Goal: Task Accomplishment & Management: Use online tool/utility

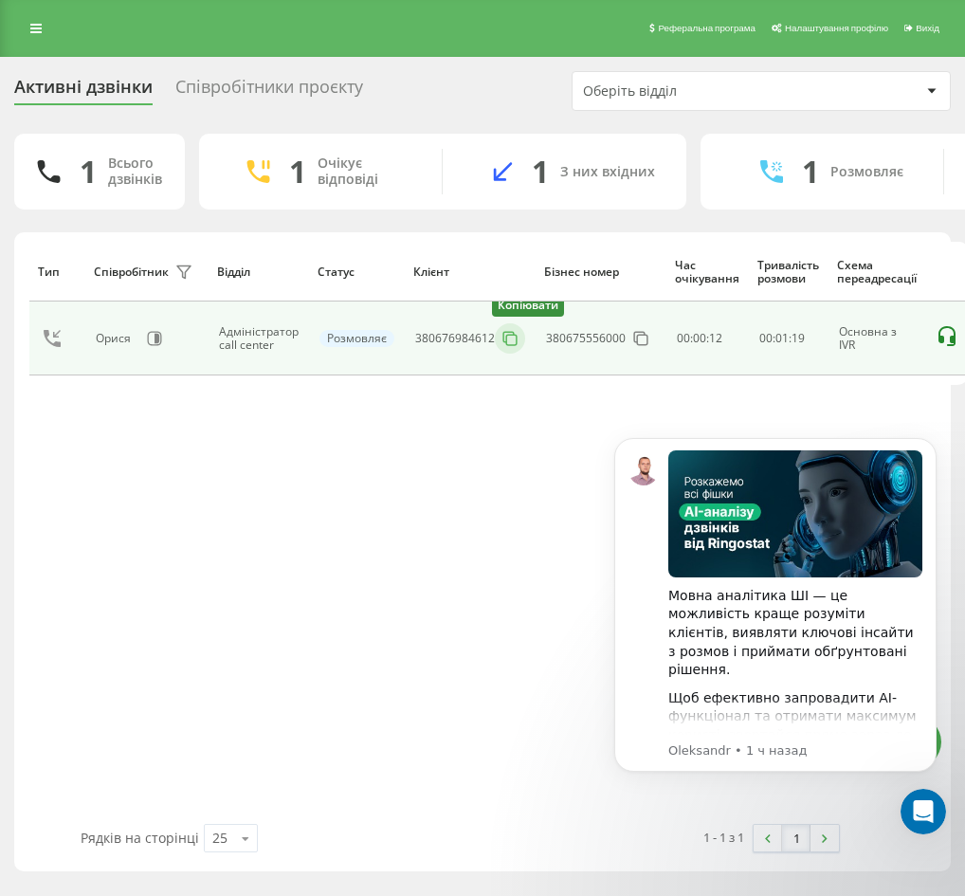
click at [514, 338] on rect at bounding box center [511, 340] width 10 height 10
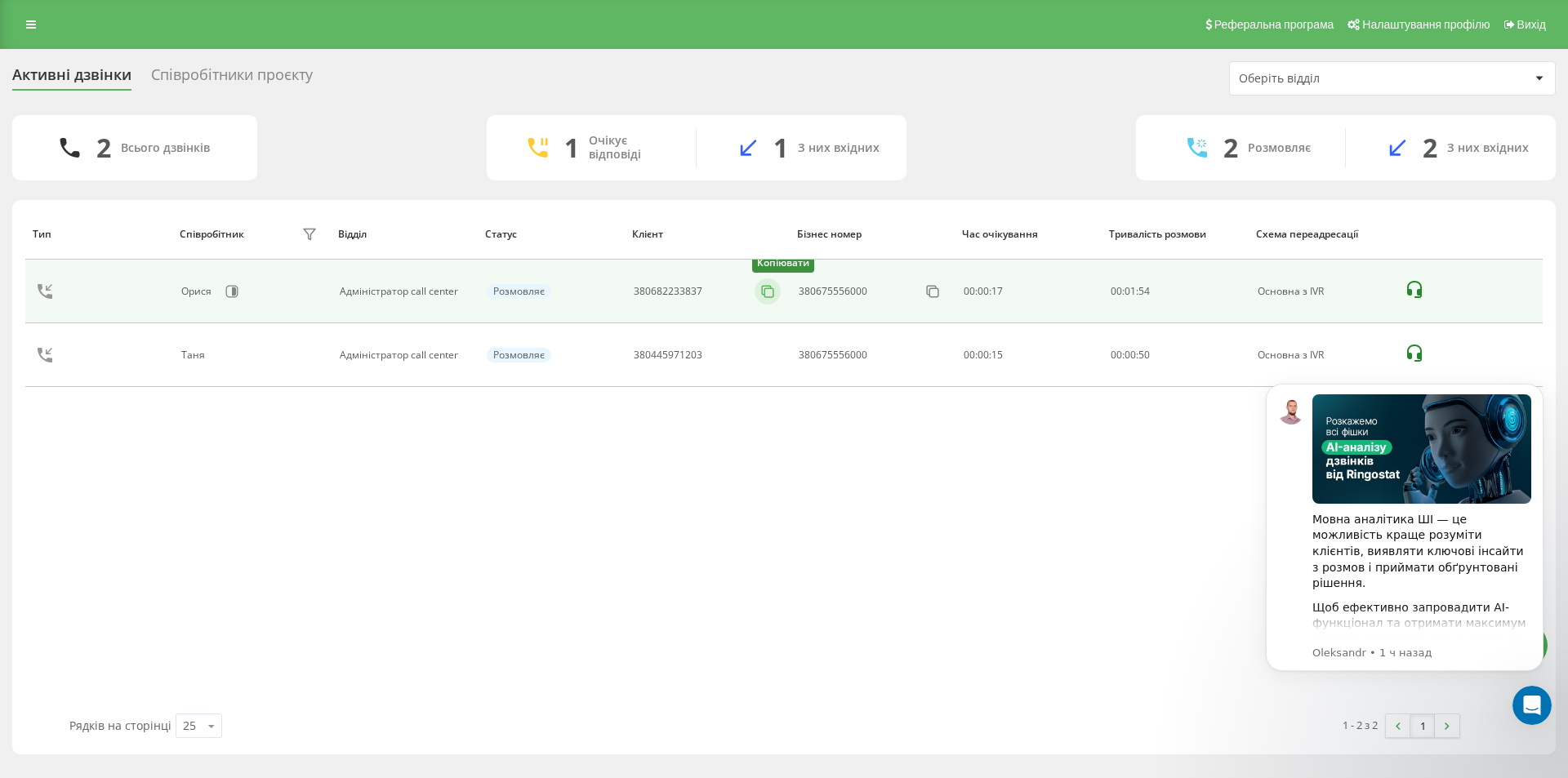
click at [772, 292] on icon at bounding box center [767, 291] width 16 height 16
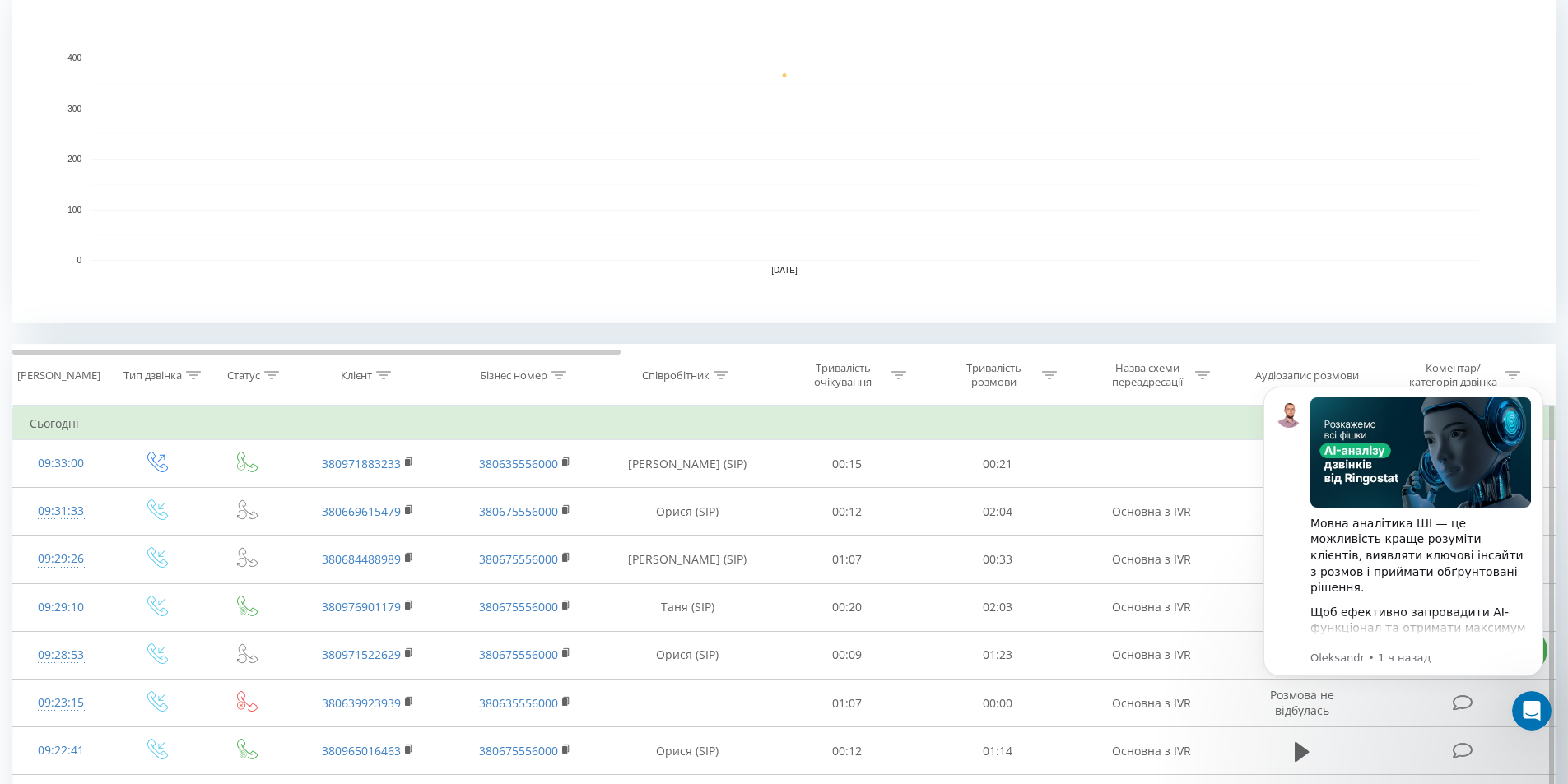
scroll to position [411, 0]
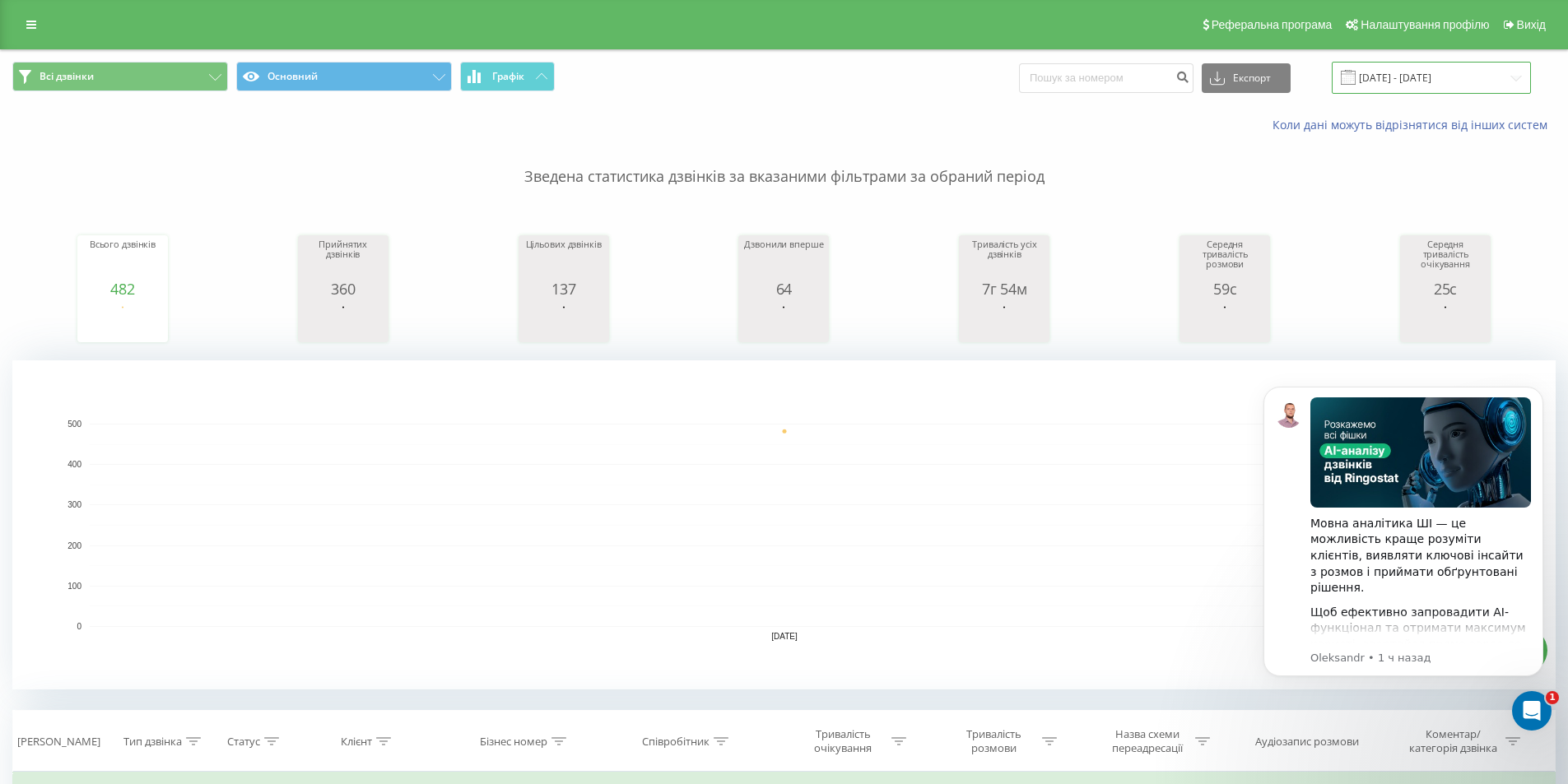
click at [1434, 73] on input "[DATE] - [DATE]" at bounding box center [1432, 77] width 200 height 32
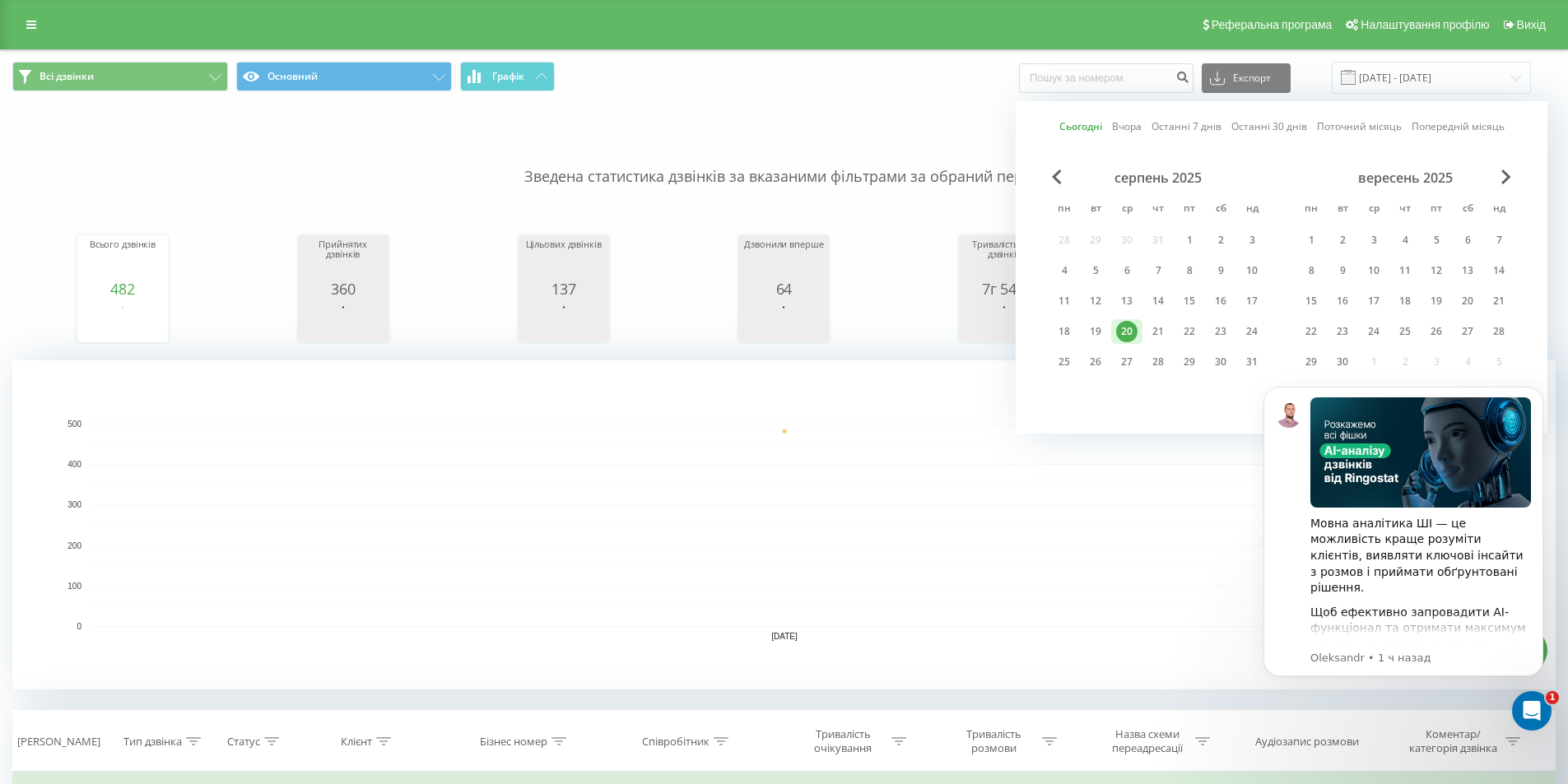
click at [1085, 127] on link "Сьогодні" at bounding box center [1080, 127] width 43 height 16
click at [1529, 711] on icon "Открыть службу сообщений Intercom" at bounding box center [1529, 708] width 27 height 27
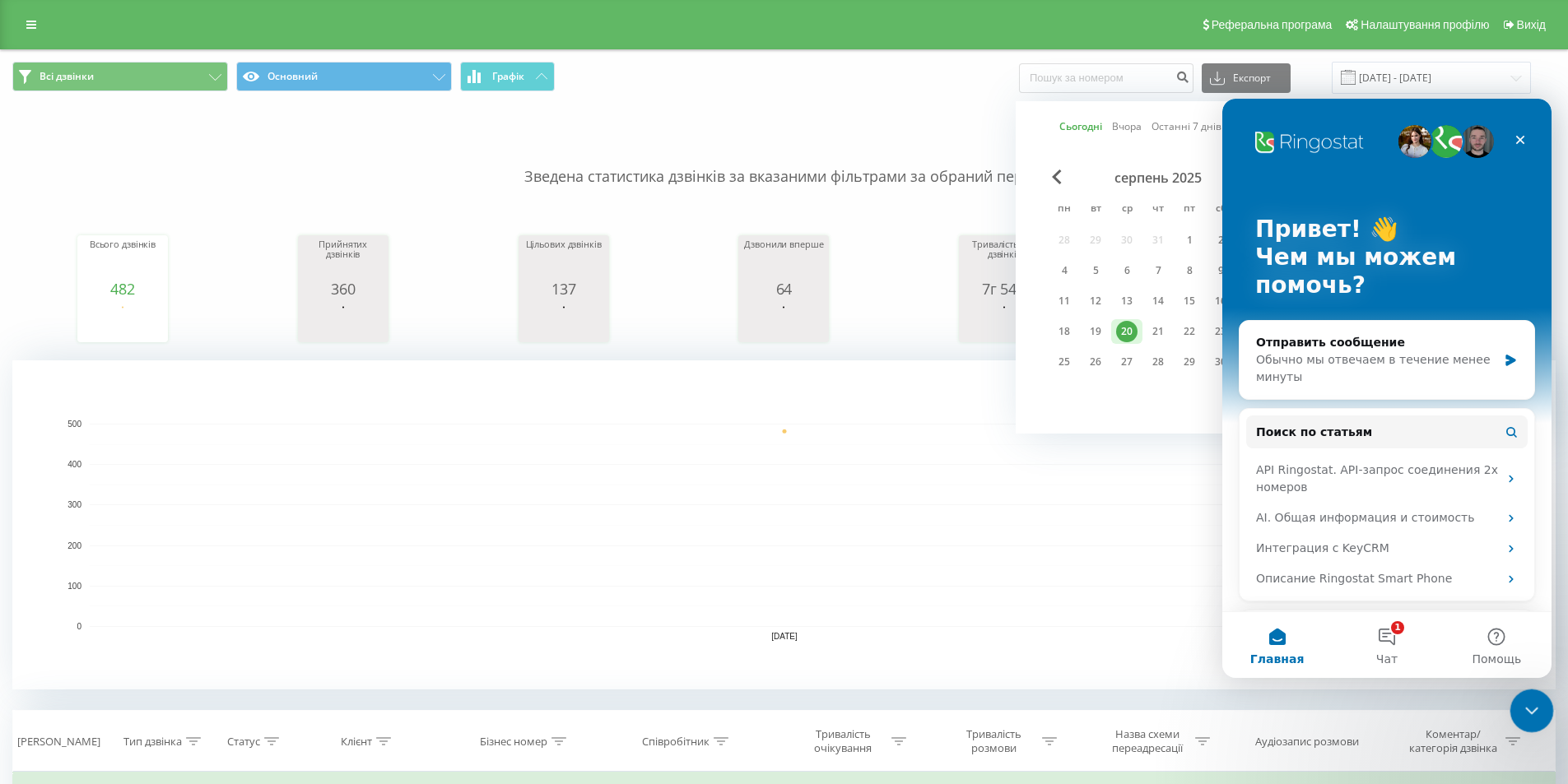
click at [1529, 713] on icon "Закрыть службу сообщений Intercom" at bounding box center [1529, 708] width 20 height 20
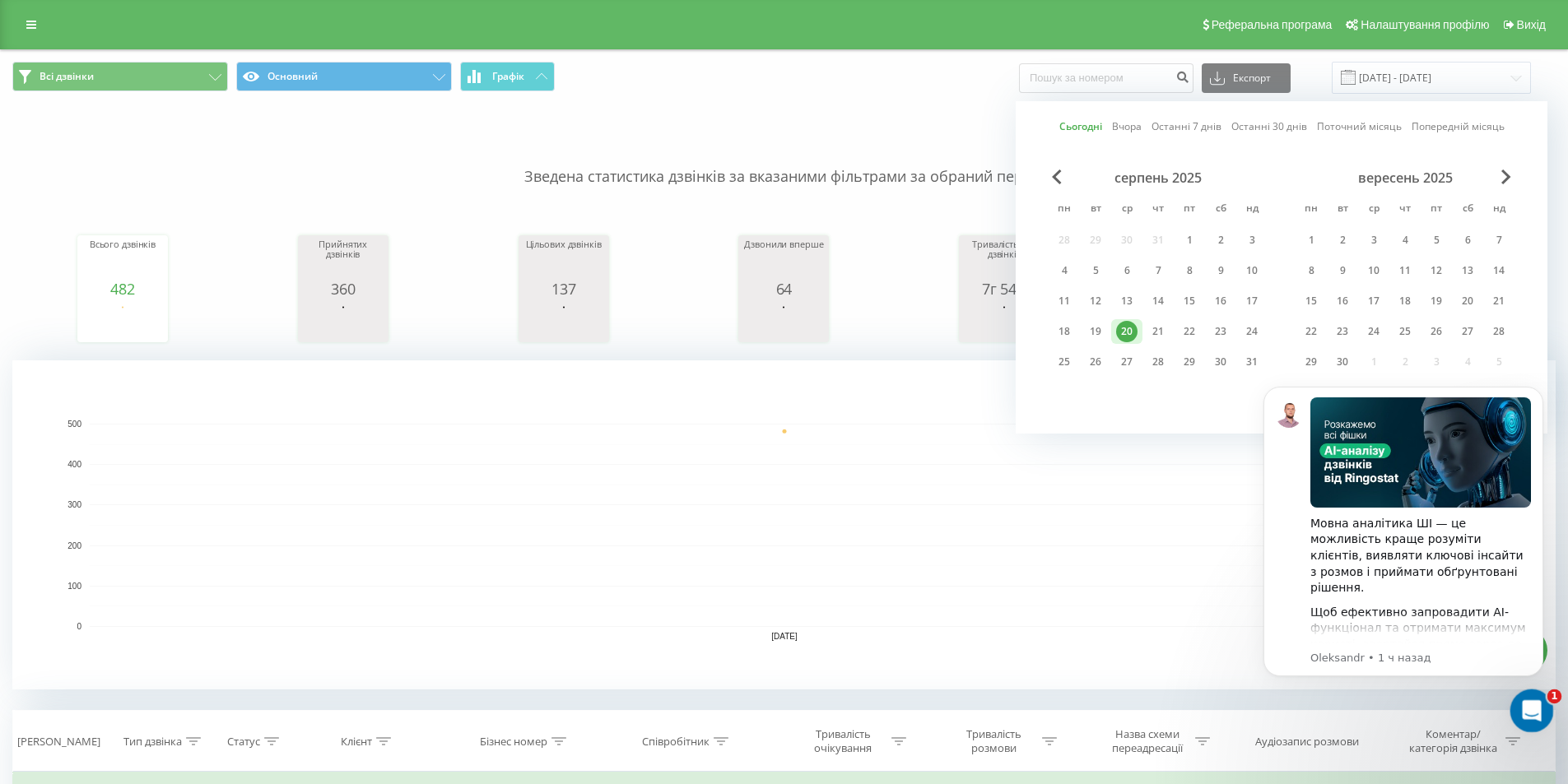
click at [1529, 714] on icon "Открыть службу сообщений Intercom" at bounding box center [1529, 708] width 27 height 27
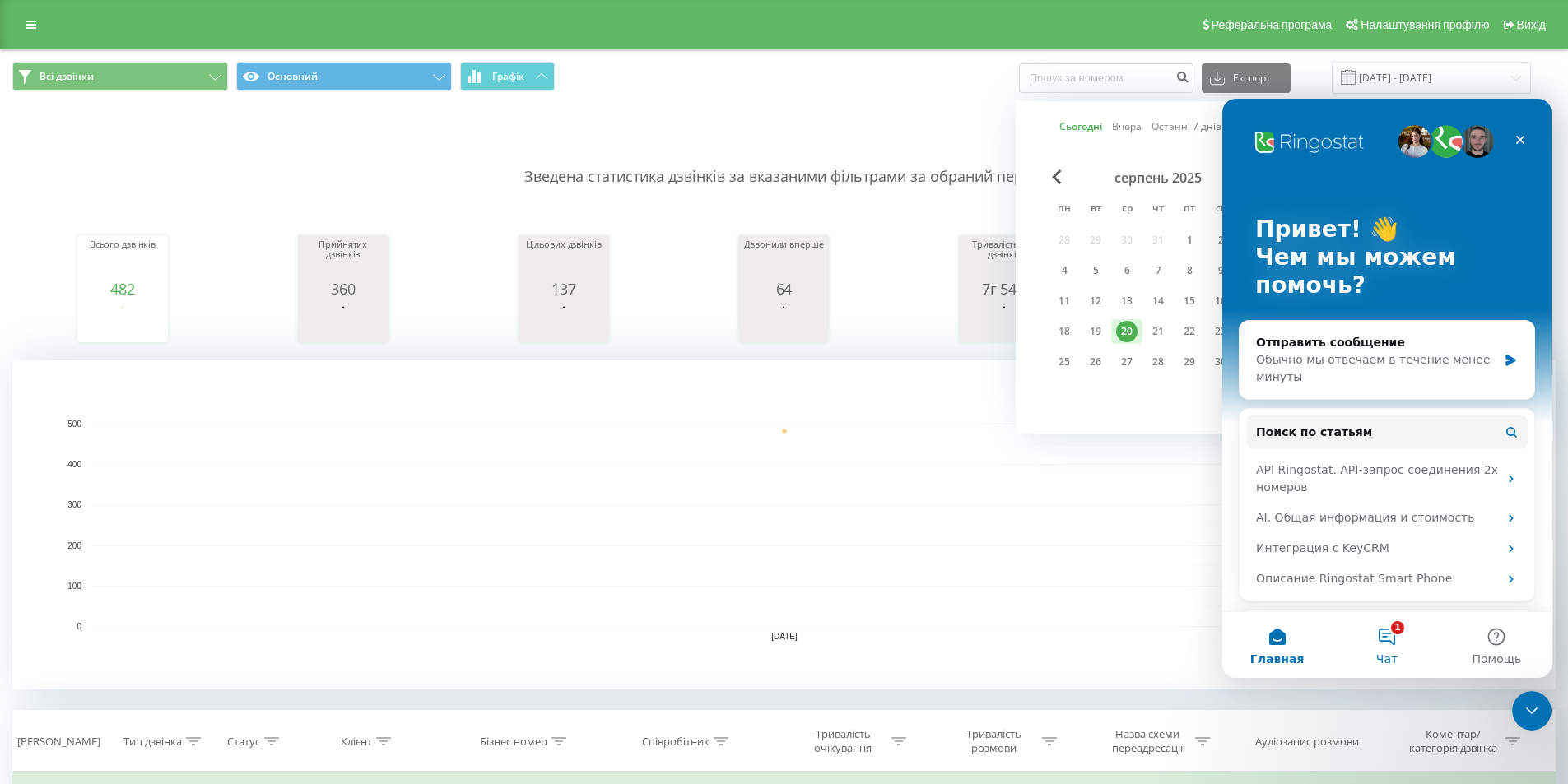
click at [1395, 646] on button "1 Чат" at bounding box center [1387, 645] width 109 height 66
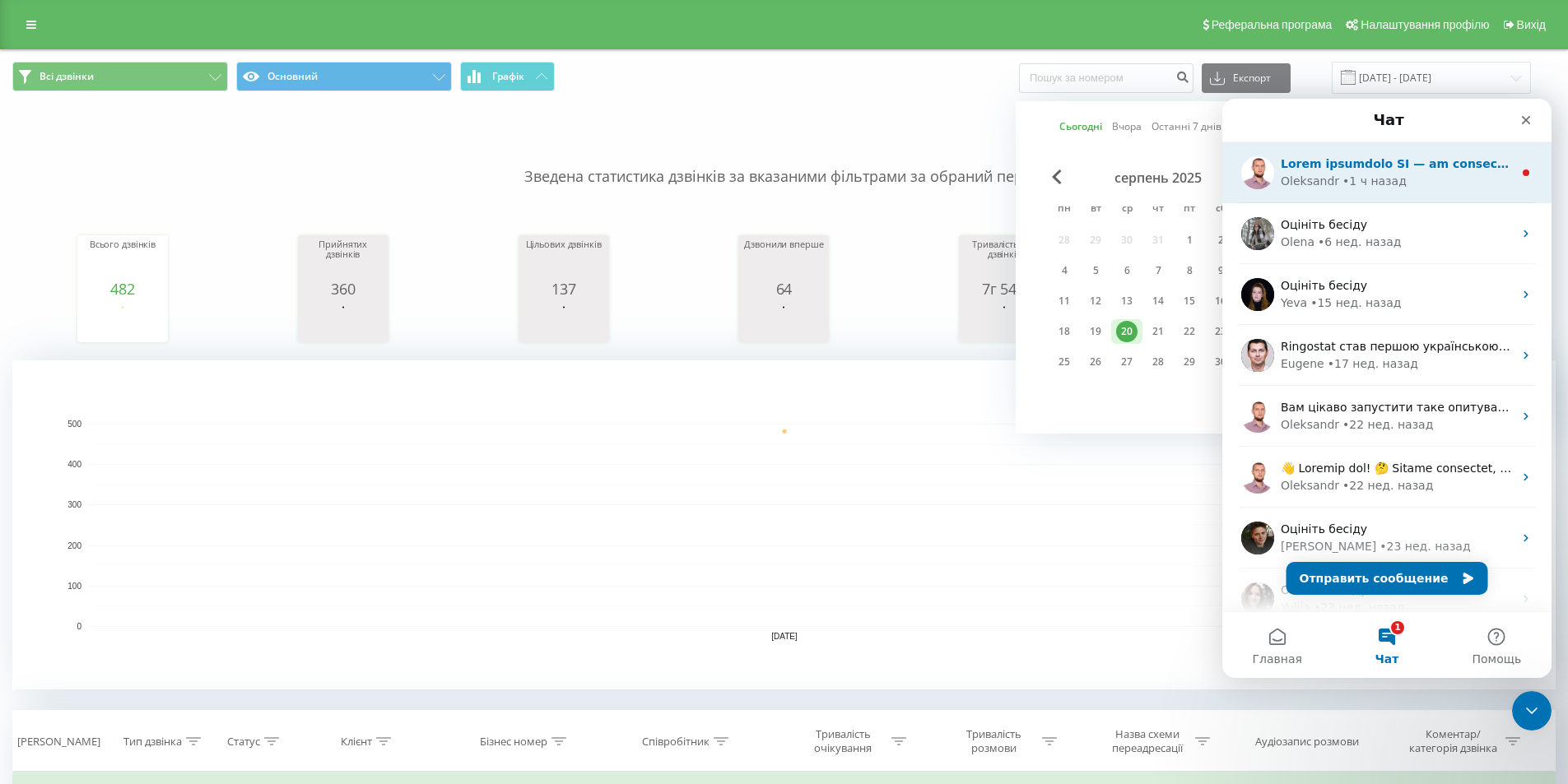
click at [1384, 183] on div "• 1 ч назад" at bounding box center [1374, 181] width 64 height 17
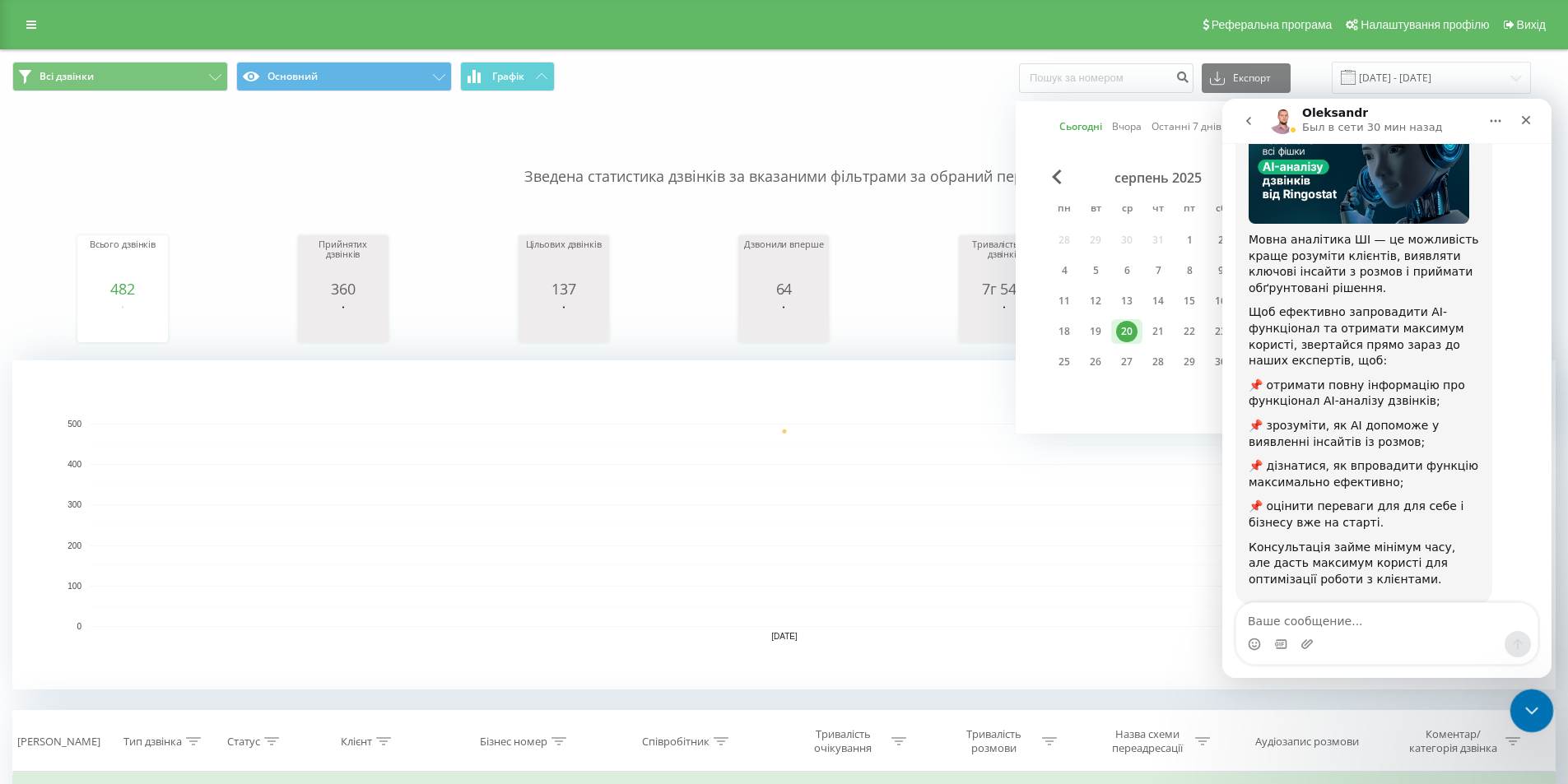
scroll to position [161, 0]
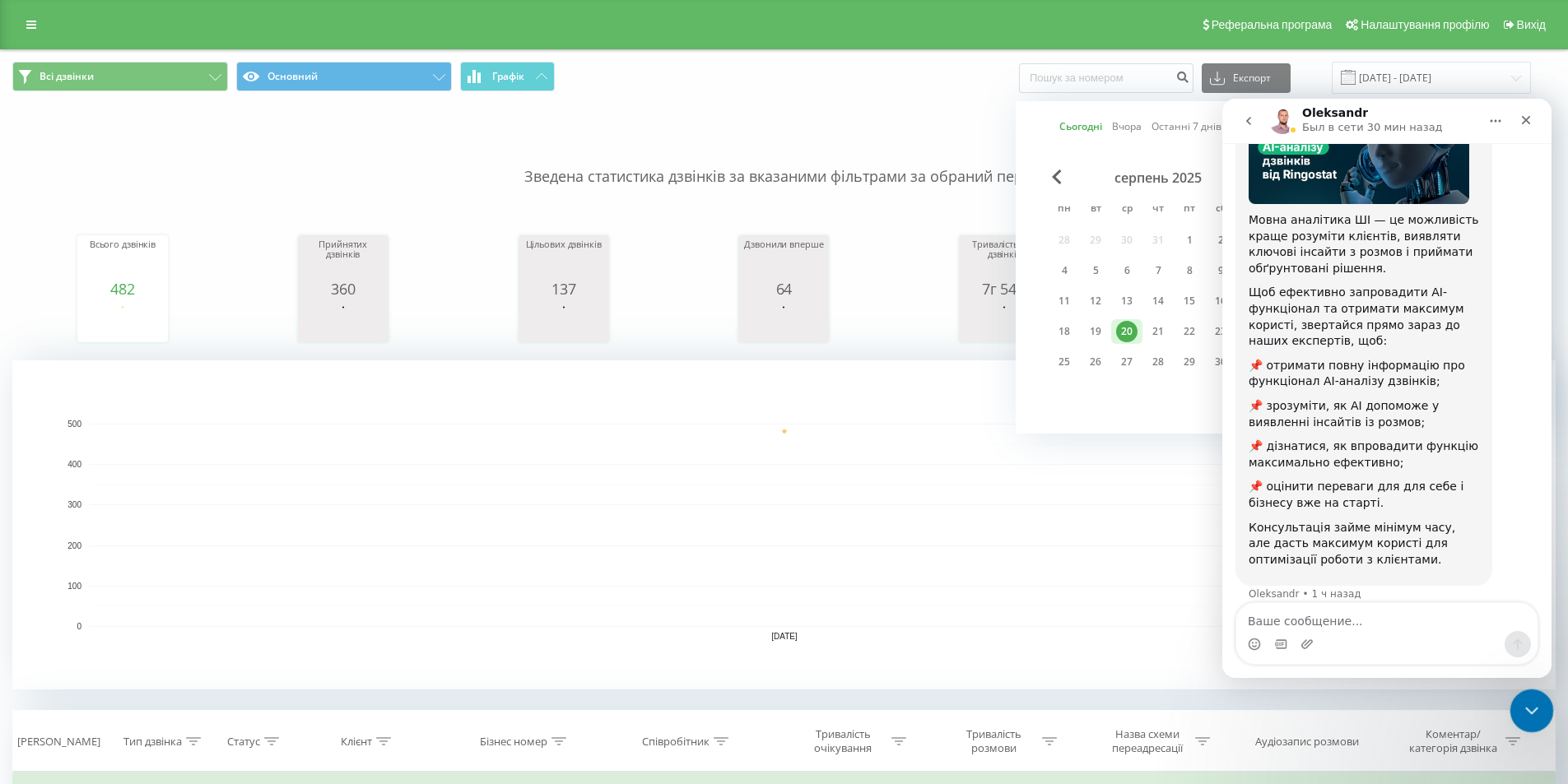
click at [1536, 702] on icon "Закрыть службу сообщений Intercom" at bounding box center [1529, 708] width 20 height 20
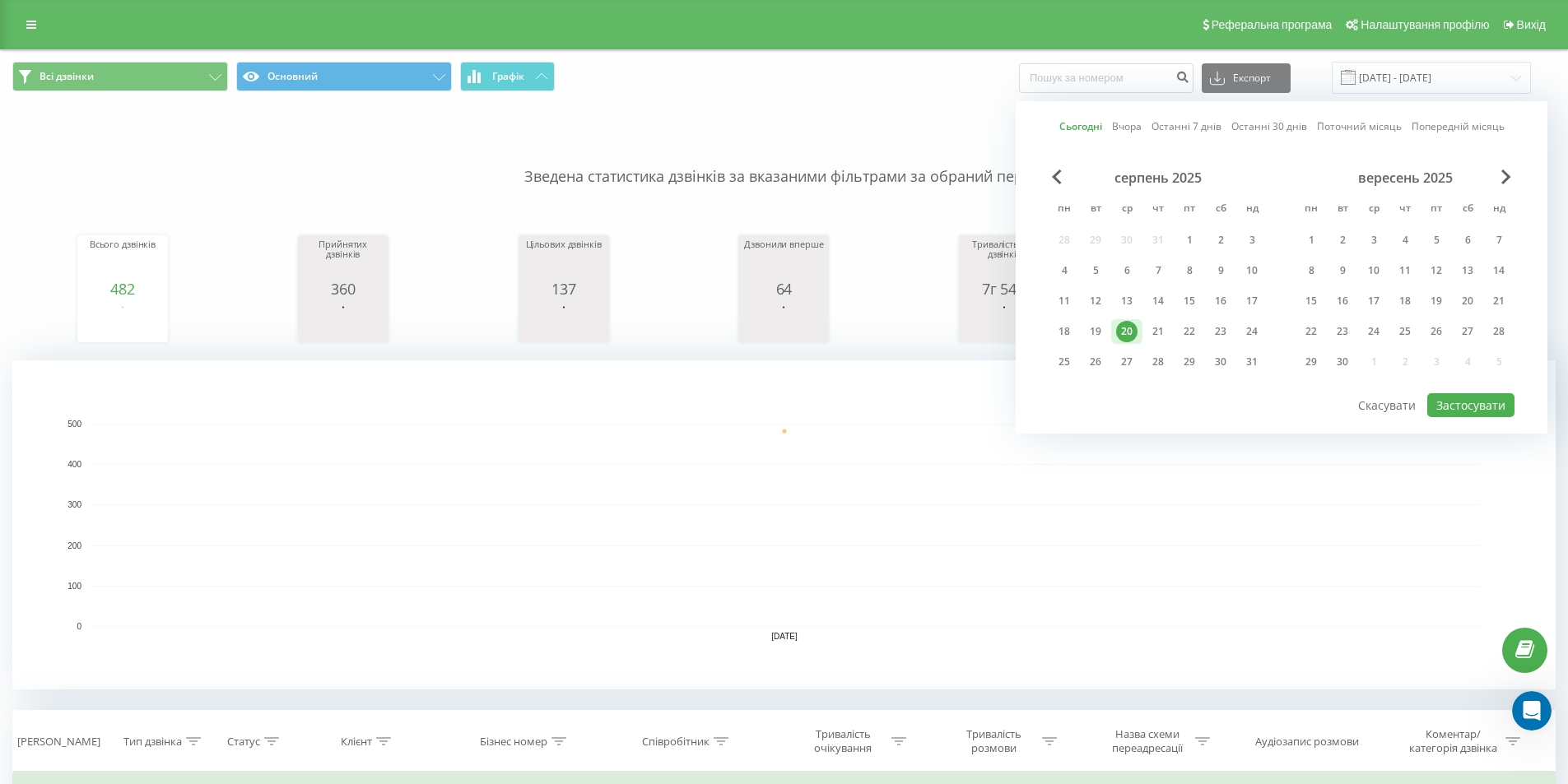
click at [753, 62] on span "Всі дзвінки Основний Графік" at bounding box center [391, 77] width 759 height 32
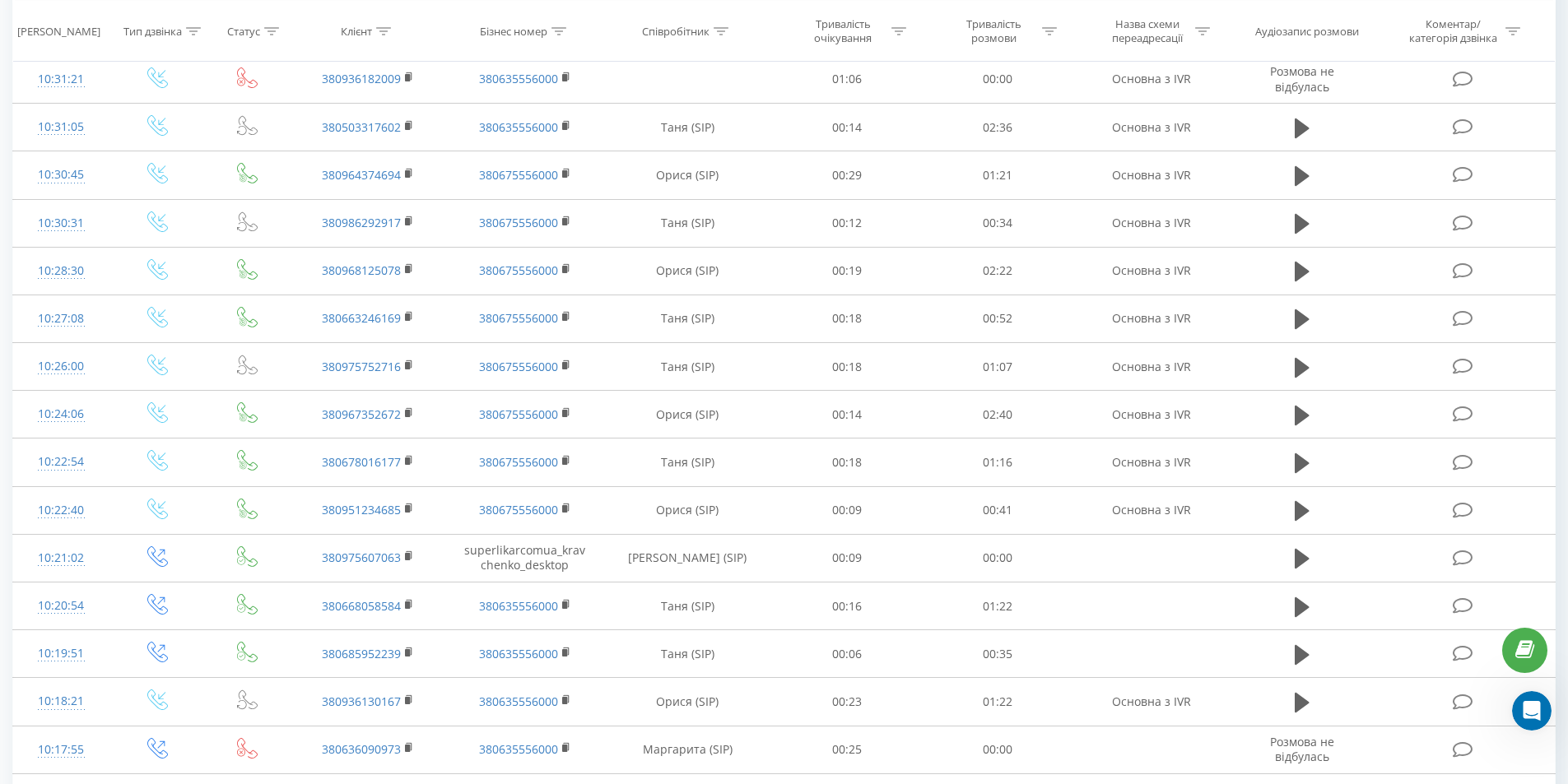
scroll to position [4871, 0]
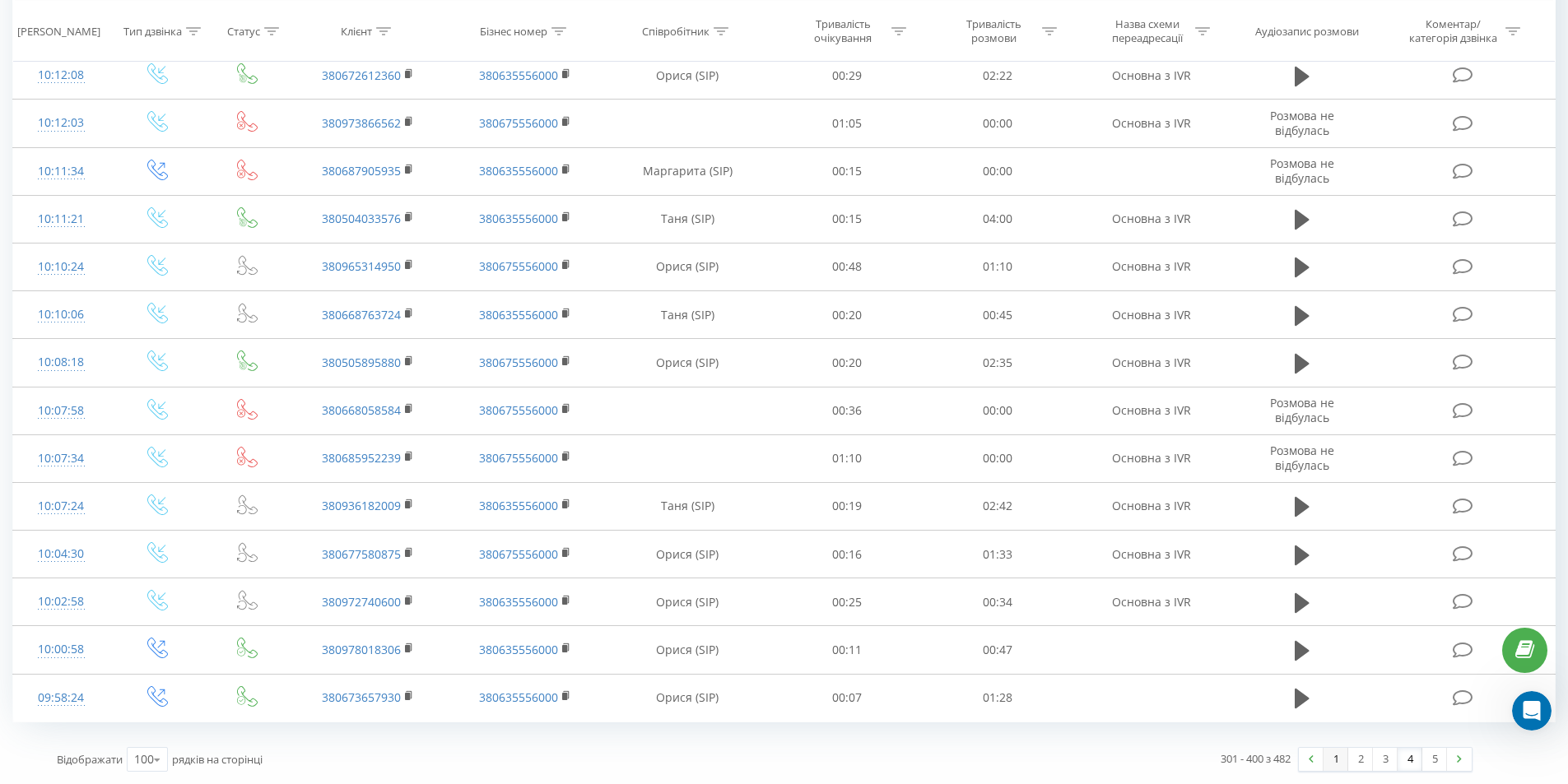
click at [1330, 756] on link "1" at bounding box center [1335, 759] width 24 height 23
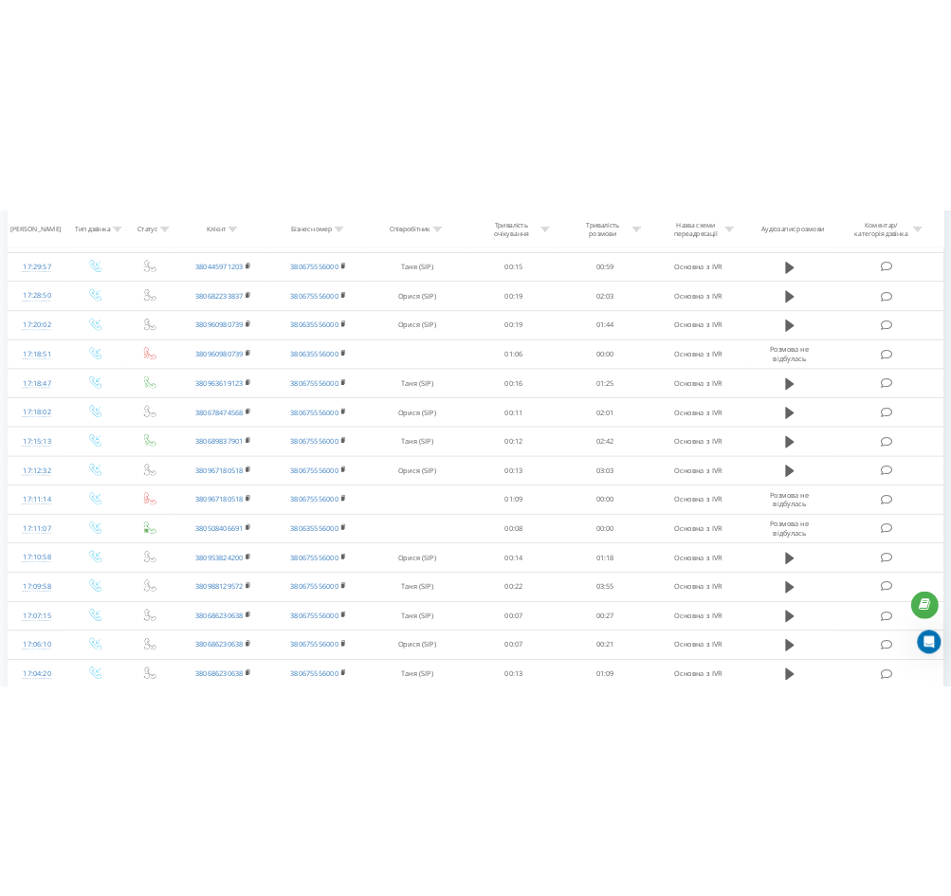
scroll to position [771, 0]
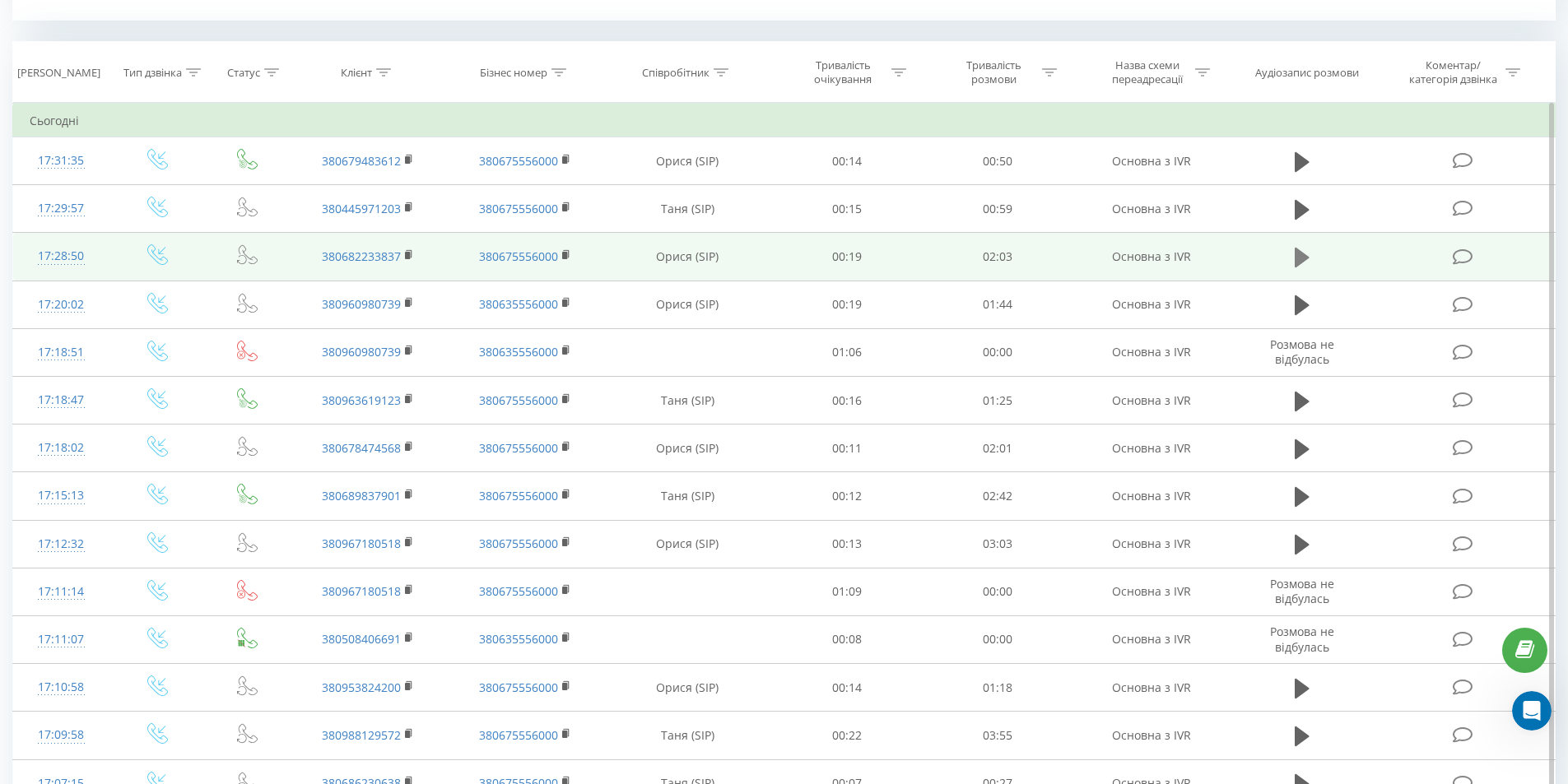
click at [1298, 258] on icon at bounding box center [1302, 257] width 15 height 20
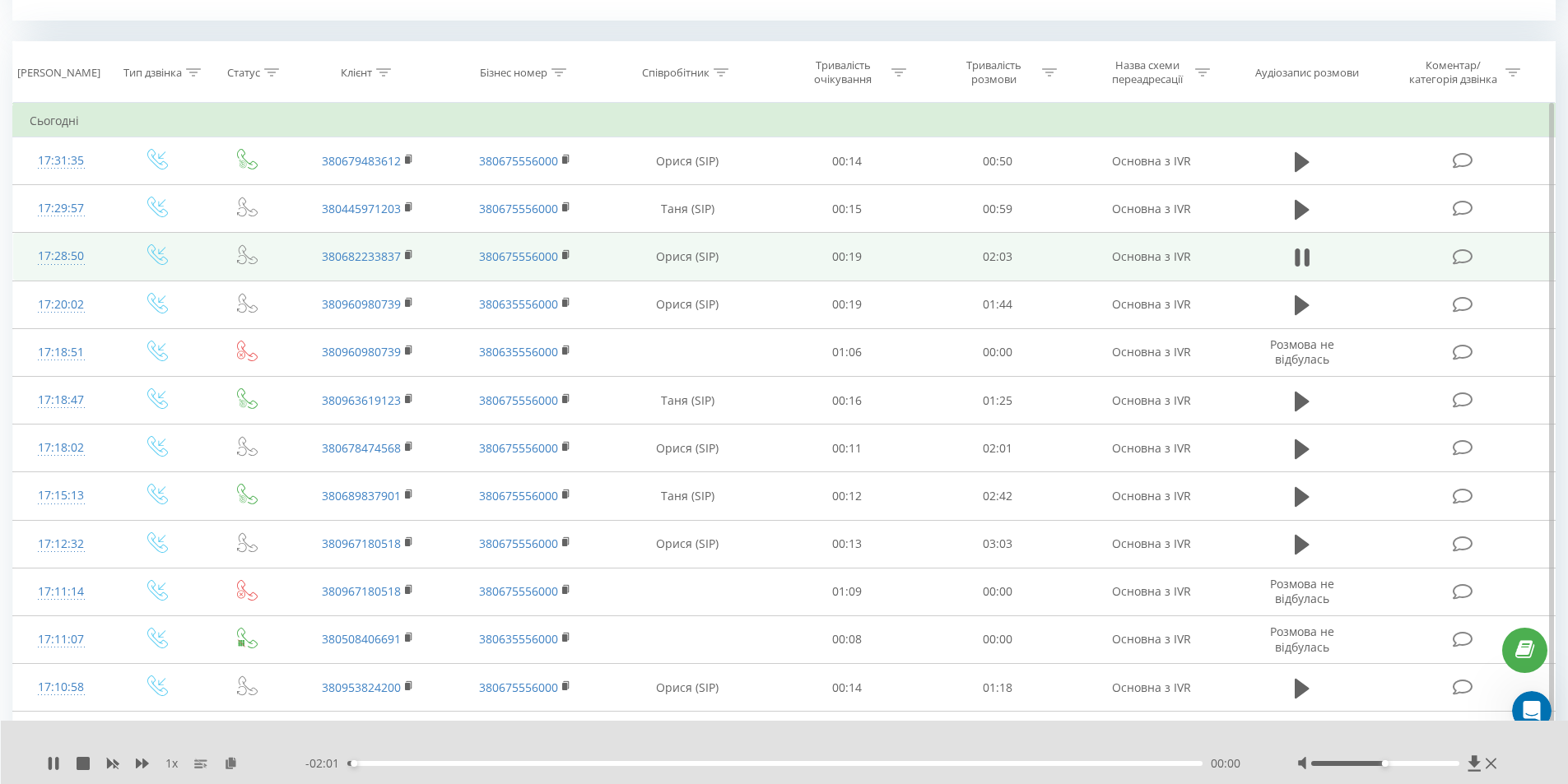
click at [483, 762] on div "00:00" at bounding box center [775, 763] width 856 height 5
click at [492, 757] on div "- 01:34 00:28 00:28" at bounding box center [780, 763] width 950 height 16
click at [489, 764] on div "00:28" at bounding box center [775, 763] width 856 height 5
click at [445, 763] on div "00:22" at bounding box center [775, 763] width 856 height 5
click at [349, 763] on div "00:19" at bounding box center [775, 763] width 856 height 5
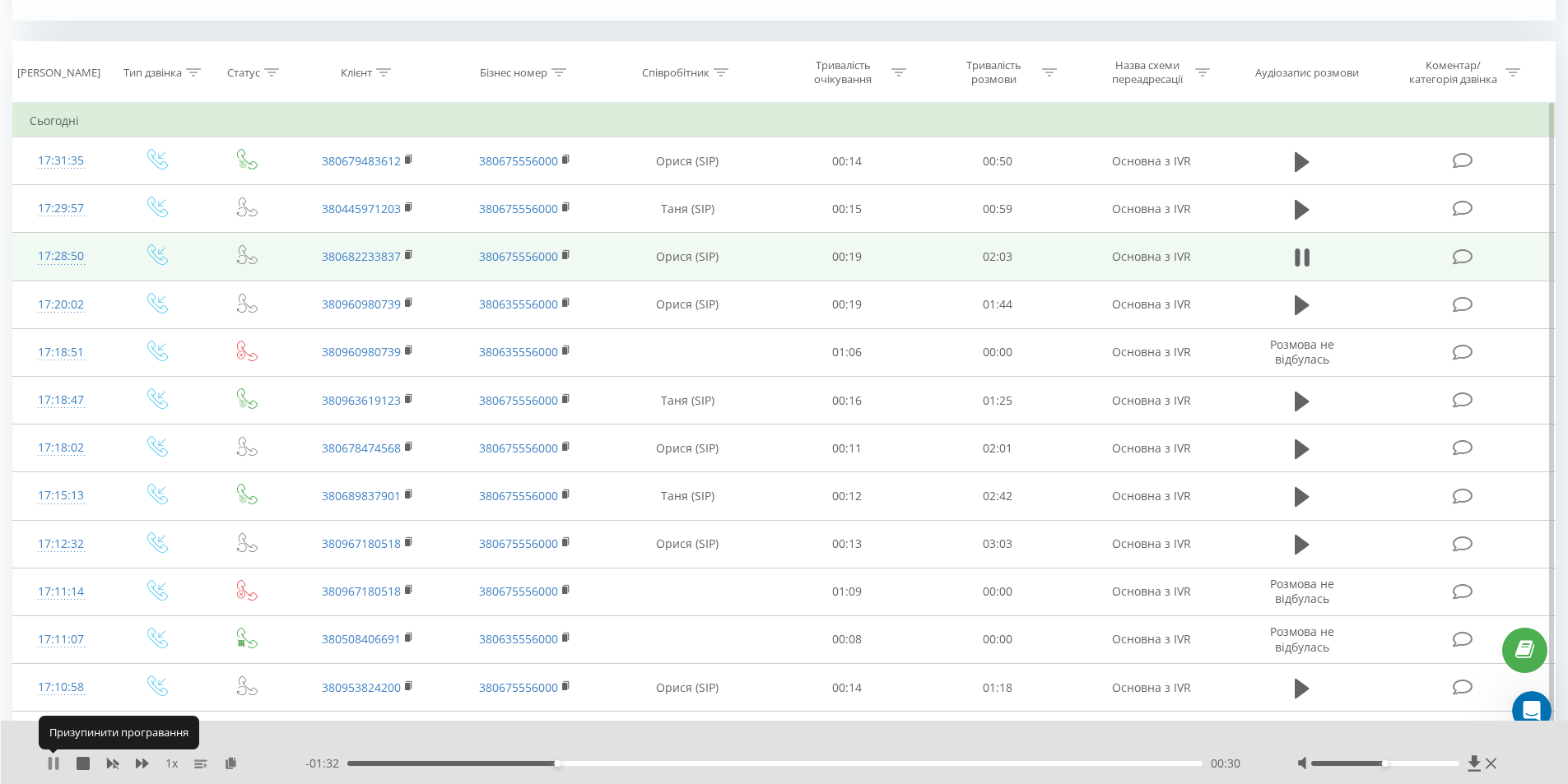
click at [56, 761] on icon at bounding box center [53, 763] width 13 height 13
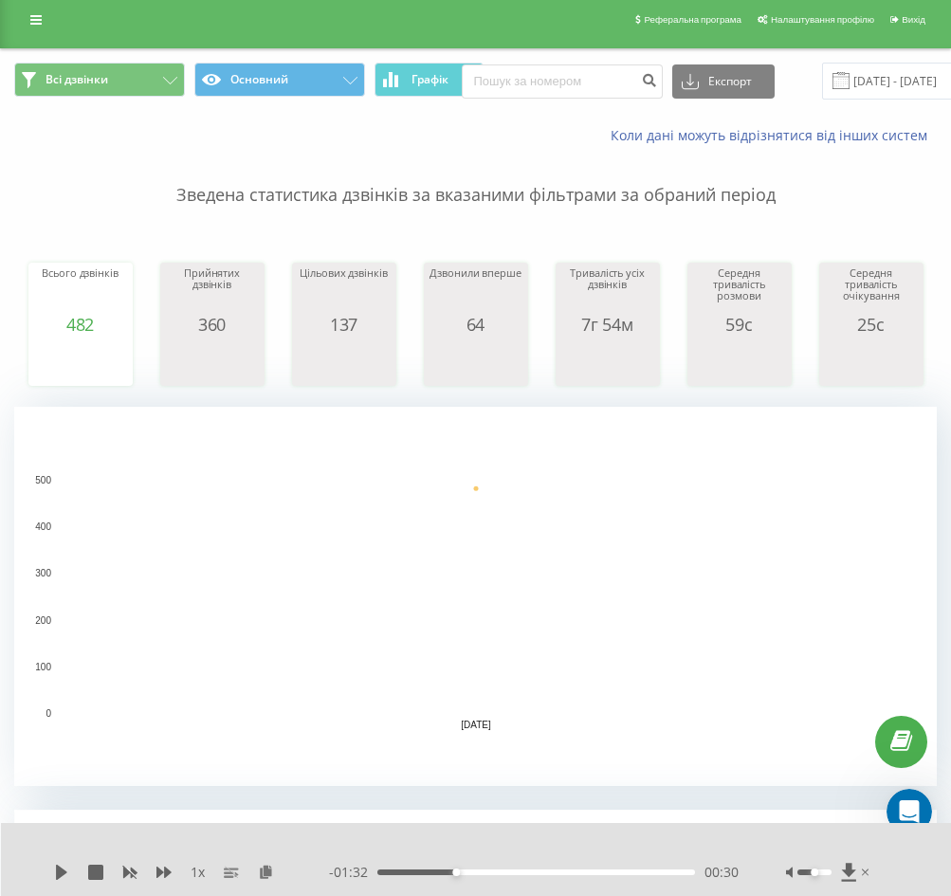
scroll to position [0, 0]
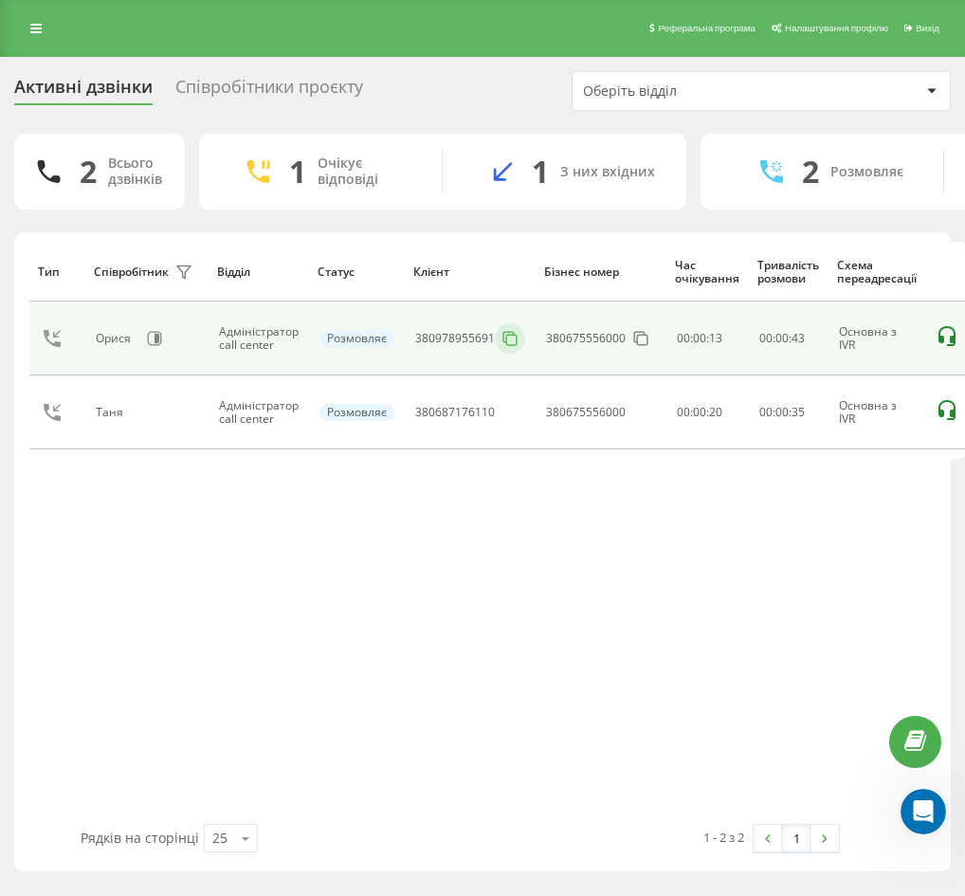
click at [509, 337] on icon at bounding box center [510, 338] width 19 height 19
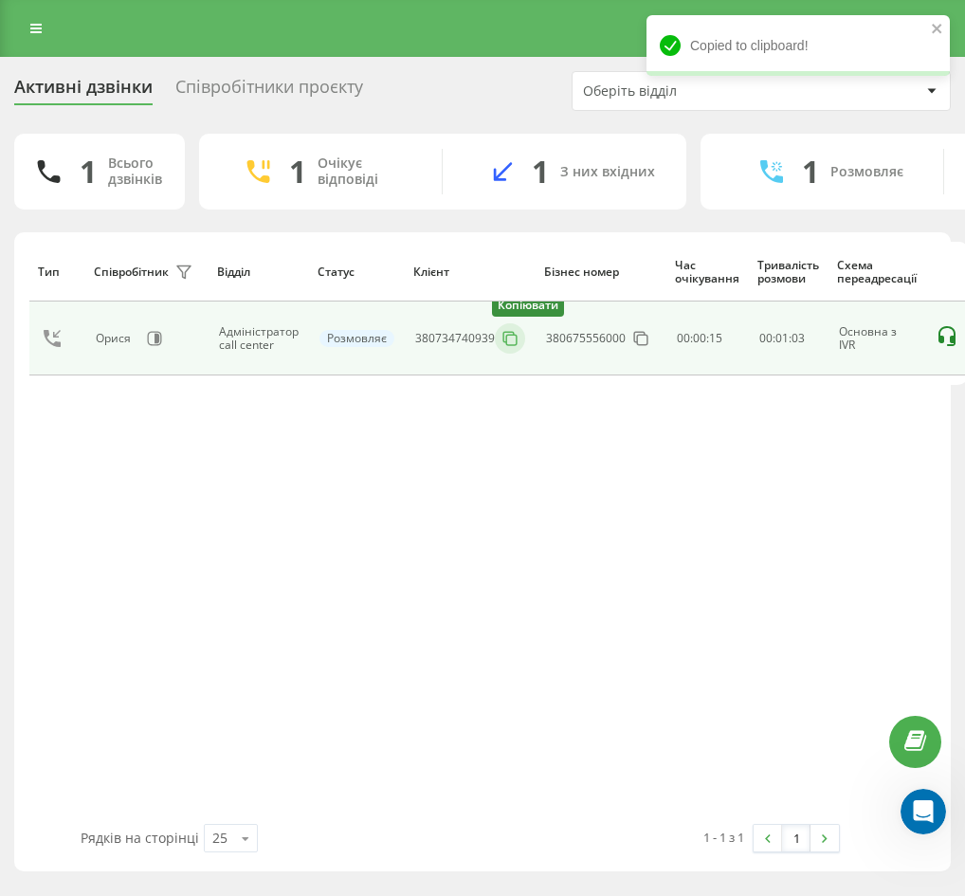
click at [506, 336] on icon at bounding box center [510, 338] width 19 height 19
